Goal: Task Accomplishment & Management: Manage account settings

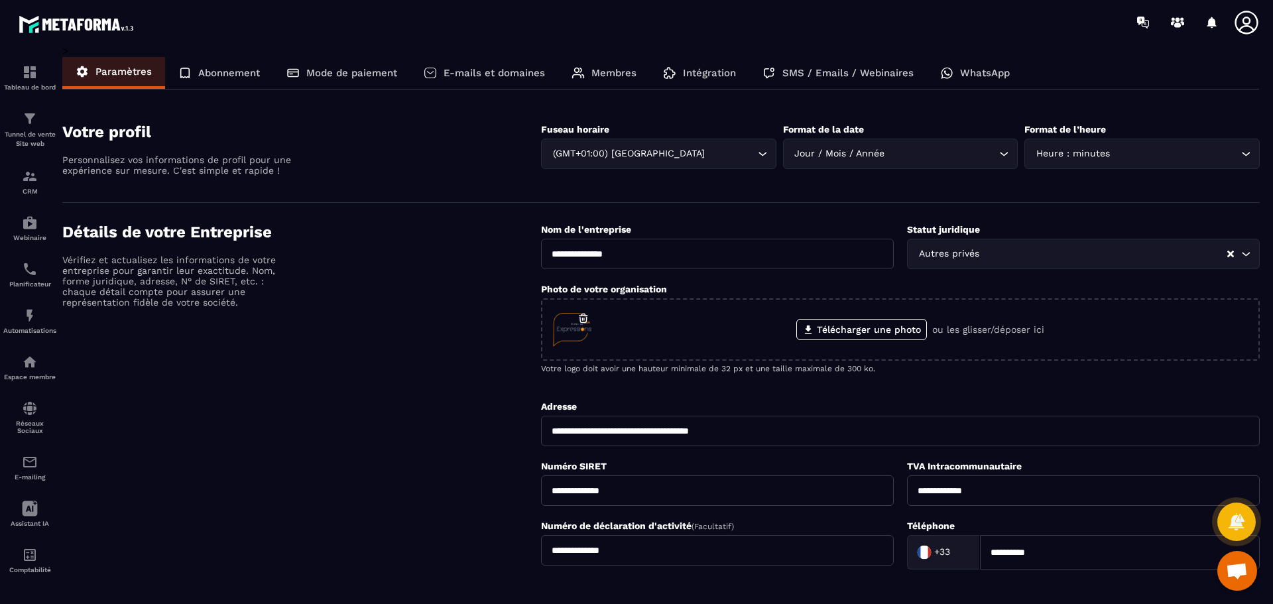
click at [220, 68] on p "Abonnement" at bounding box center [229, 73] width 62 height 12
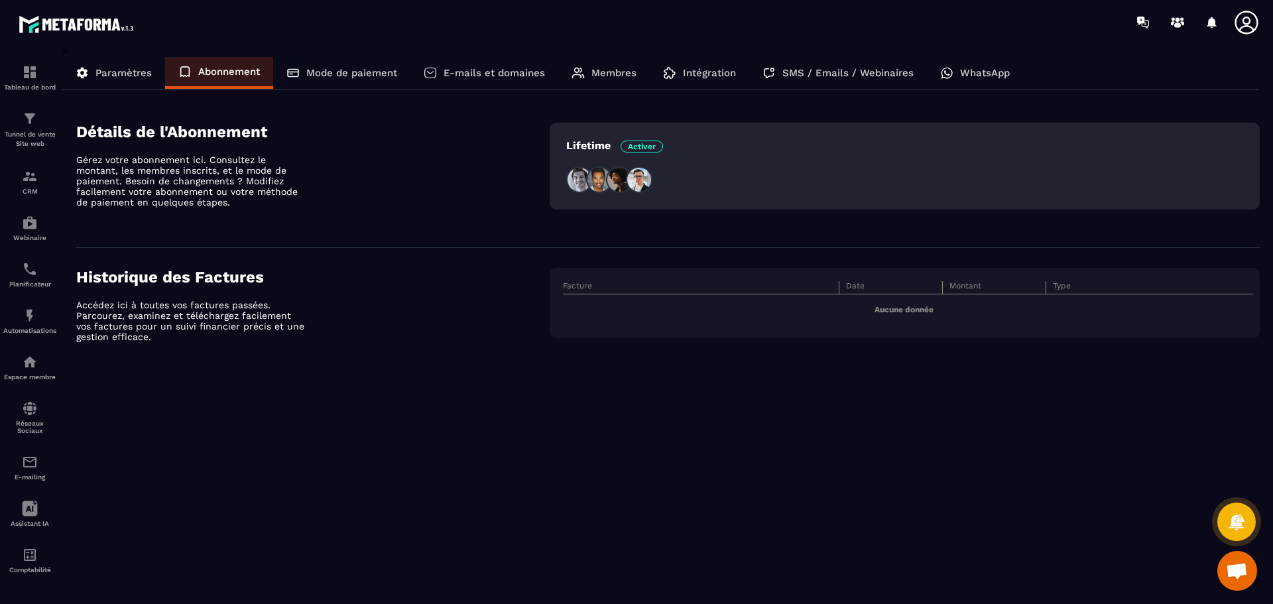
click at [335, 74] on p "Mode de paiement" at bounding box center [351, 73] width 91 height 12
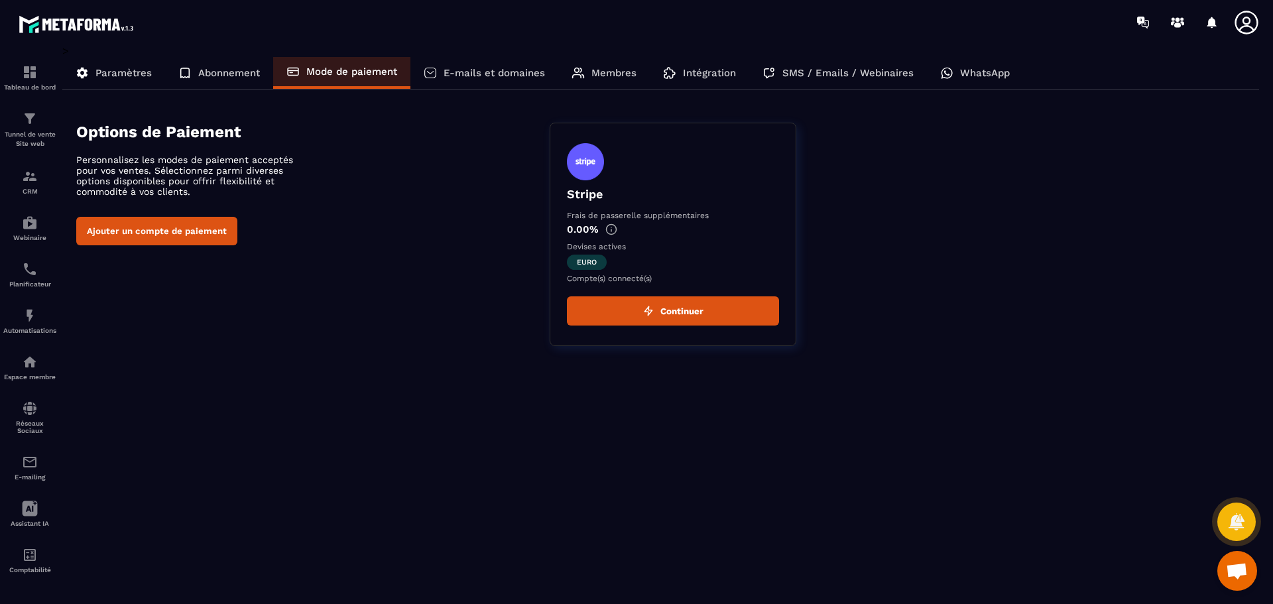
click at [489, 76] on p "E-mails et domaines" at bounding box center [493, 73] width 101 height 12
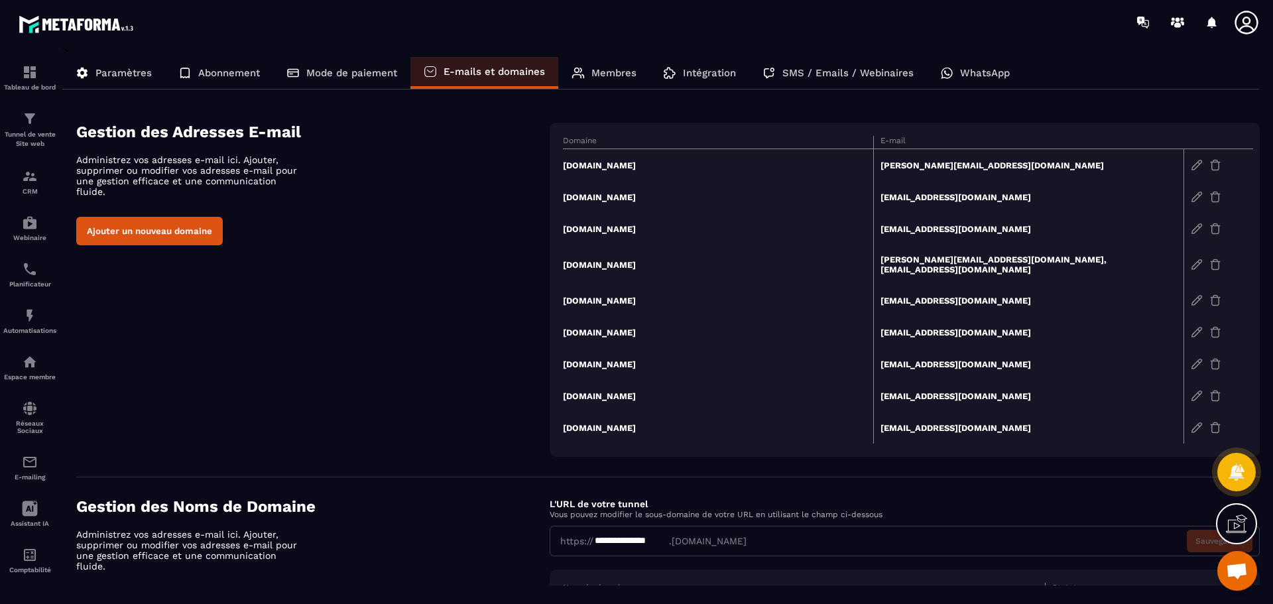
click at [617, 76] on p "Membres" at bounding box center [613, 73] width 45 height 12
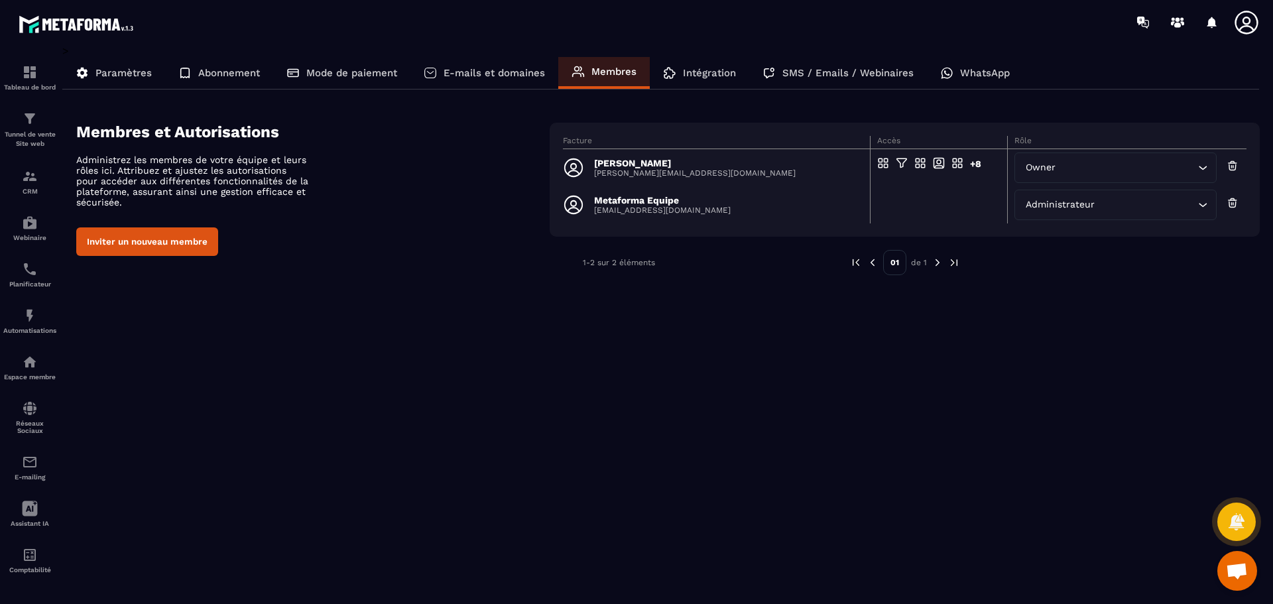
click at [680, 70] on div "Intégration" at bounding box center [699, 73] width 99 height 32
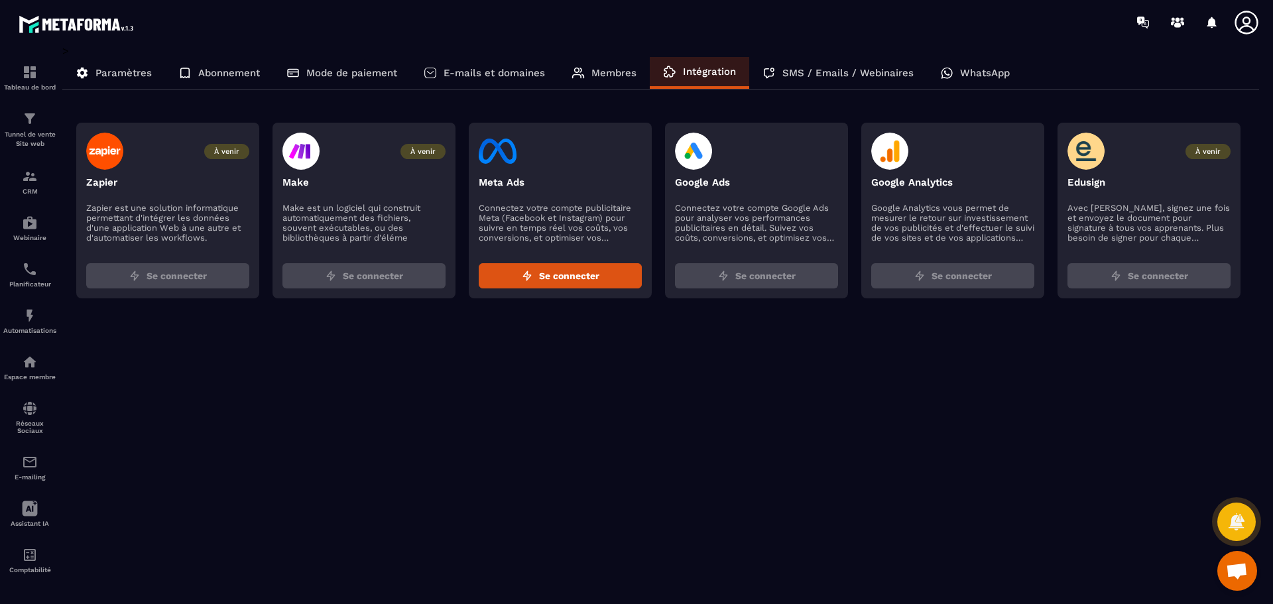
click at [795, 72] on p "SMS / Emails / Webinaires" at bounding box center [847, 73] width 131 height 12
